Goal: Register for event/course

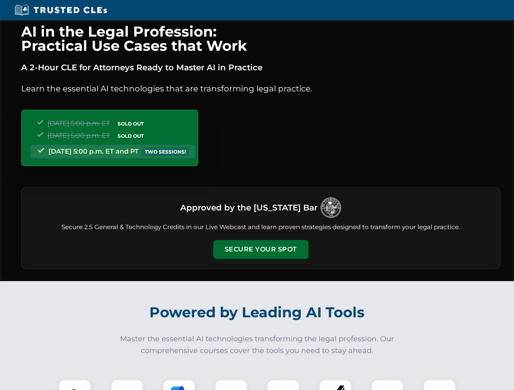
click at [260, 250] on button "Secure Your Spot" at bounding box center [260, 249] width 95 height 19
click at [75, 385] on img at bounding box center [75, 396] width 24 height 24
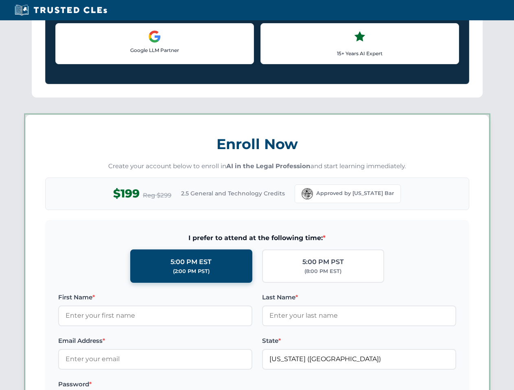
click at [179, 385] on label "Password *" at bounding box center [155, 385] width 194 height 10
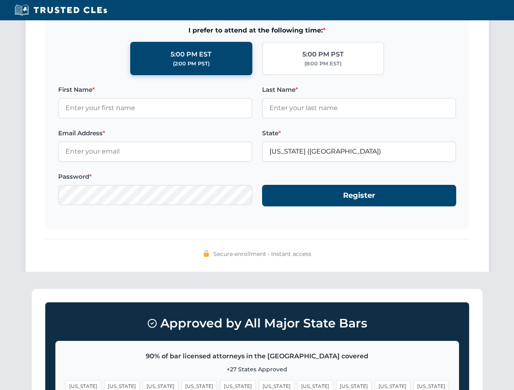
click at [375, 385] on span "[US_STATE]" at bounding box center [392, 387] width 35 height 12
